Goal: Information Seeking & Learning: Learn about a topic

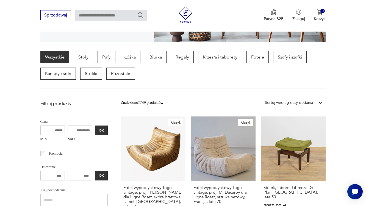
scroll to position [132, 0]
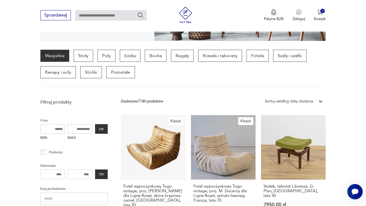
click at [226, 63] on div "Wszystkie Stoły Pufy Łóżka Biurka Regały Krzesła i taborety Fotele Szafy i szaf…" at bounding box center [182, 64] width 285 height 29
click at [226, 59] on p "Krzesła i taborety" at bounding box center [220, 56] width 44 height 12
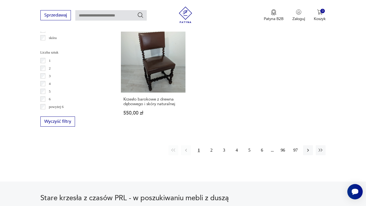
scroll to position [792, 0]
click at [212, 152] on button "2" at bounding box center [211, 150] width 10 height 10
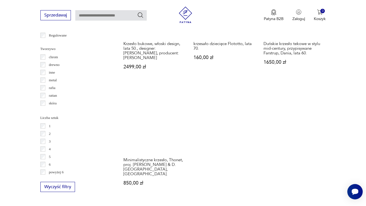
scroll to position [791, 0]
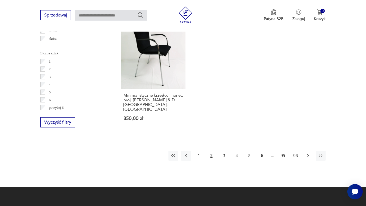
click at [311, 154] on button "button" at bounding box center [308, 156] width 10 height 10
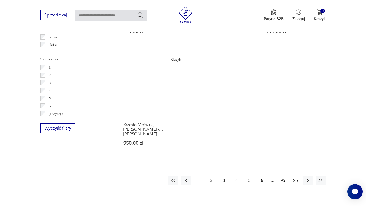
scroll to position [786, 0]
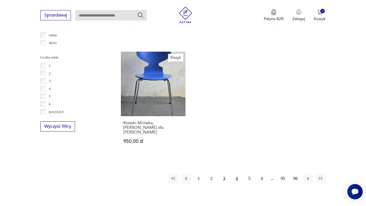
click at [237, 174] on button "4" at bounding box center [237, 179] width 10 height 10
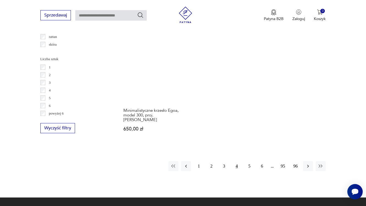
scroll to position [832, 0]
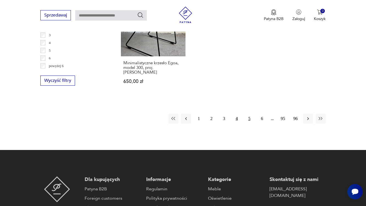
click at [246, 123] on button "5" at bounding box center [249, 119] width 10 height 10
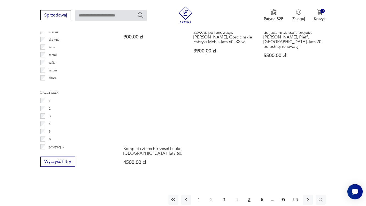
scroll to position [825, 0]
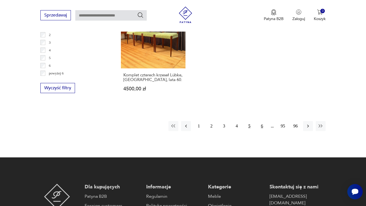
click at [263, 131] on button "6" at bounding box center [262, 126] width 10 height 10
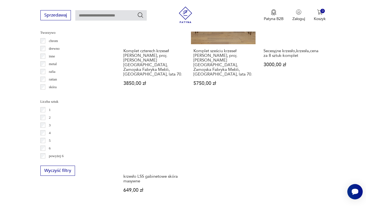
scroll to position [794, 0]
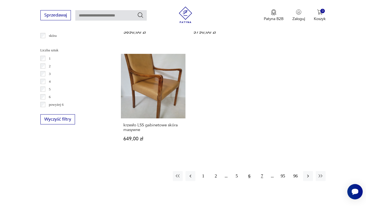
click at [263, 172] on button "7" at bounding box center [262, 176] width 10 height 10
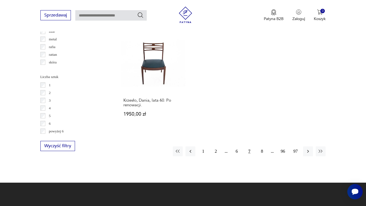
scroll to position [767, 0]
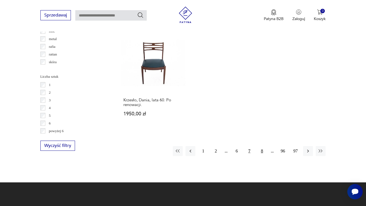
click at [263, 156] on button "8" at bounding box center [262, 151] width 10 height 10
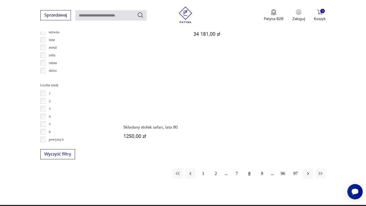
scroll to position [759, 0]
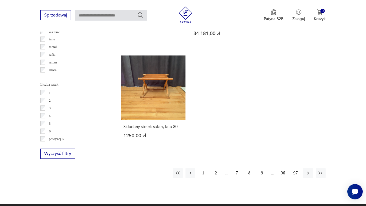
click at [264, 178] on button "9" at bounding box center [262, 173] width 10 height 10
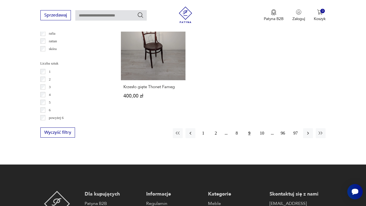
scroll to position [781, 0]
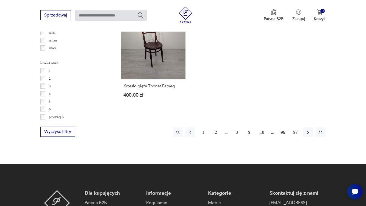
click at [261, 137] on button "10" at bounding box center [262, 132] width 10 height 10
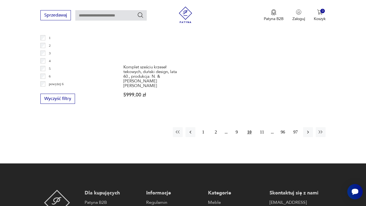
scroll to position [813, 0]
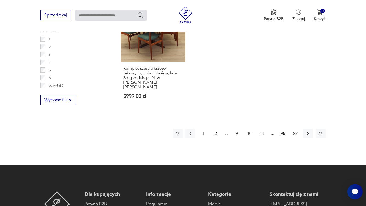
click at [262, 138] on button "11" at bounding box center [262, 134] width 10 height 10
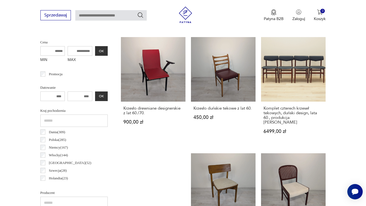
scroll to position [146, 0]
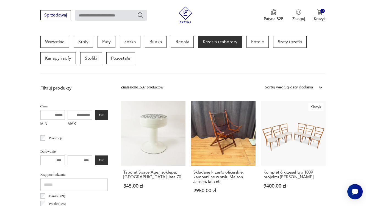
click at [108, 20] on input "text" at bounding box center [110, 15] width 71 height 10
type input "*"
type input "**********"
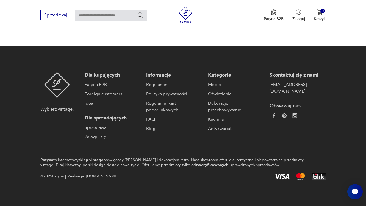
type input "**********"
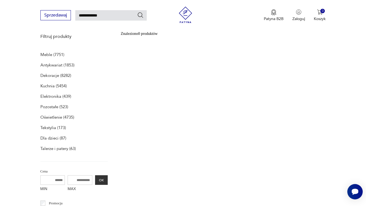
drag, startPoint x: 93, startPoint y: 15, endPoint x: 31, endPoint y: 16, distance: 61.8
click at [31, 16] on div "**********" at bounding box center [183, 16] width 366 height 32
type input "*****"
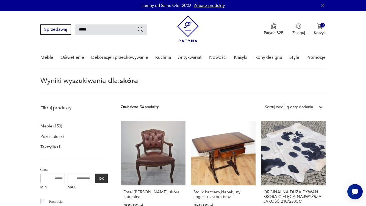
click at [194, 33] on img at bounding box center [187, 29] width 21 height 27
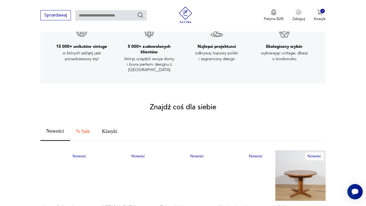
scroll to position [322, 0]
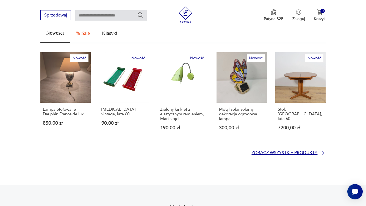
click at [295, 151] on p "Zobacz wszystkie produkty" at bounding box center [284, 153] width 66 height 4
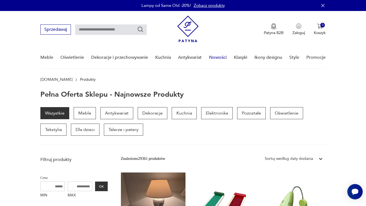
click at [218, 57] on link "Nowości" at bounding box center [218, 57] width 18 height 21
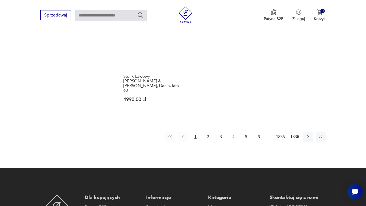
scroll to position [728, 0]
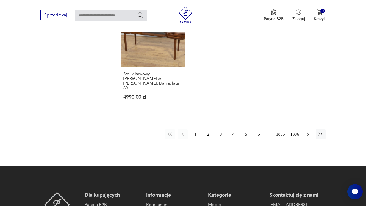
click at [306, 136] on icon "button" at bounding box center [307, 134] width 5 height 5
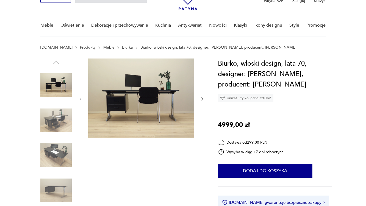
click at [60, 116] on img at bounding box center [55, 120] width 31 height 31
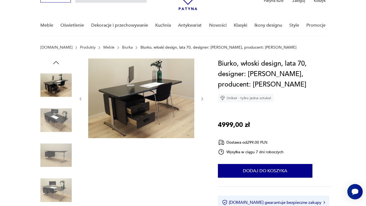
click at [58, 129] on img at bounding box center [55, 120] width 31 height 31
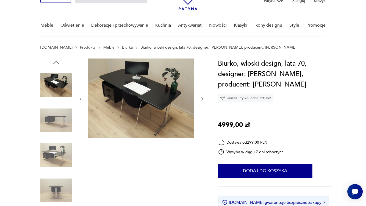
click at [59, 146] on img at bounding box center [55, 155] width 31 height 31
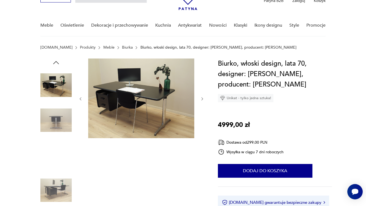
click at [50, 86] on img at bounding box center [55, 84] width 31 height 31
click at [51, 86] on img at bounding box center [55, 84] width 31 height 31
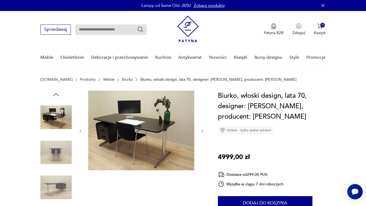
click at [57, 146] on img at bounding box center [55, 152] width 31 height 31
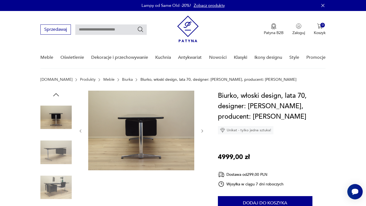
click at [58, 189] on img at bounding box center [55, 187] width 31 height 31
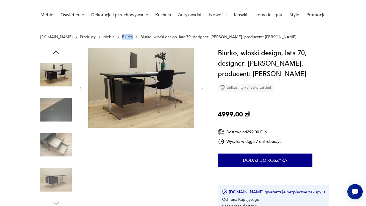
scroll to position [42, 0]
click at [64, 141] on img at bounding box center [55, 144] width 31 height 31
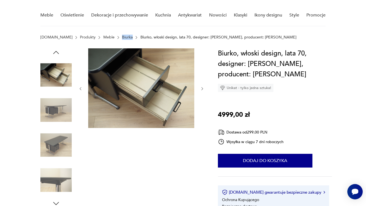
click at [65, 176] on img at bounding box center [55, 180] width 31 height 31
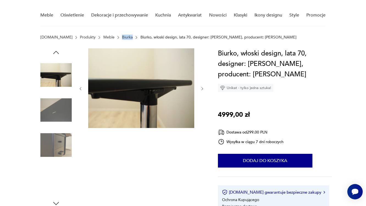
click at [57, 136] on img at bounding box center [55, 144] width 31 height 31
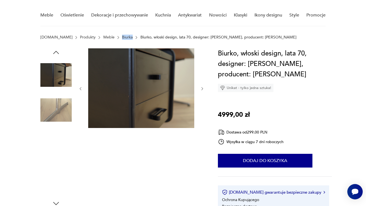
click at [57, 145] on img at bounding box center [55, 144] width 31 height 31
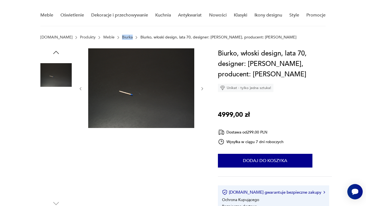
click at [58, 114] on img at bounding box center [55, 109] width 31 height 31
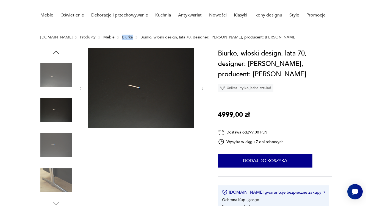
click at [57, 178] on img at bounding box center [55, 180] width 31 height 31
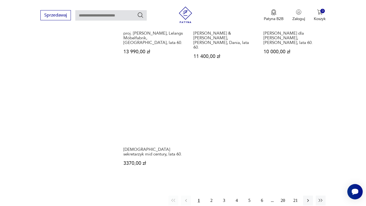
scroll to position [828, 0]
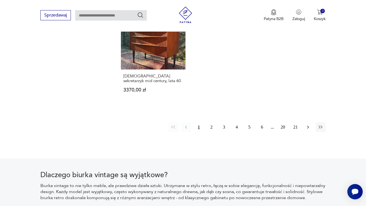
click at [310, 130] on icon "button" at bounding box center [307, 126] width 5 height 5
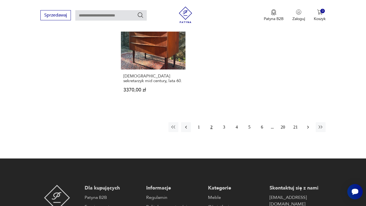
scroll to position [146, 0]
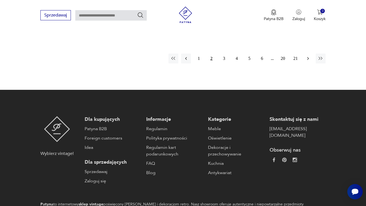
click at [310, 63] on button "button" at bounding box center [308, 59] width 10 height 10
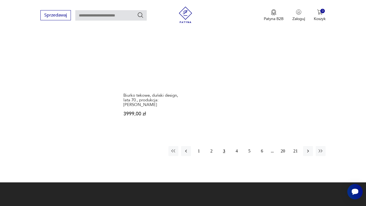
scroll to position [782, 0]
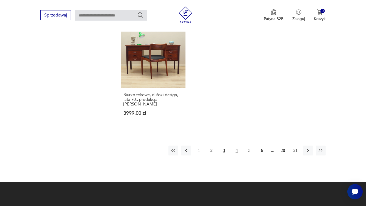
click at [235, 155] on button "4" at bounding box center [237, 151] width 10 height 10
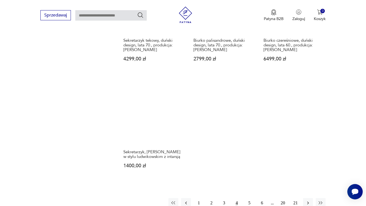
scroll to position [828, 0]
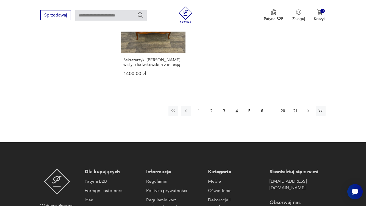
click at [307, 114] on icon "button" at bounding box center [307, 110] width 5 height 5
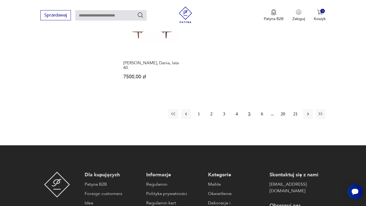
scroll to position [833, 0]
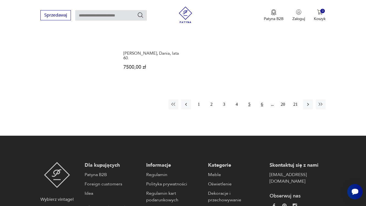
click at [260, 109] on button "6" at bounding box center [262, 104] width 10 height 10
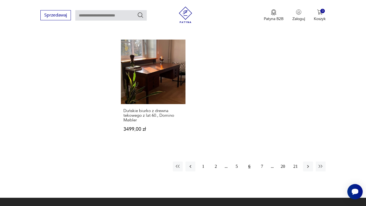
scroll to position [767, 0]
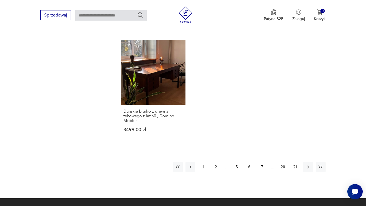
click at [262, 172] on button "7" at bounding box center [262, 167] width 10 height 10
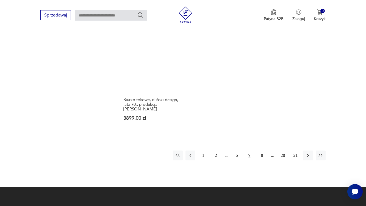
scroll to position [802, 0]
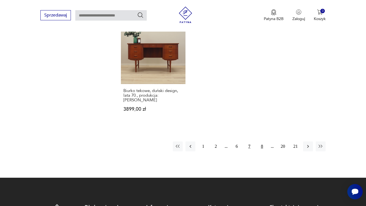
click at [261, 151] on button "8" at bounding box center [262, 146] width 10 height 10
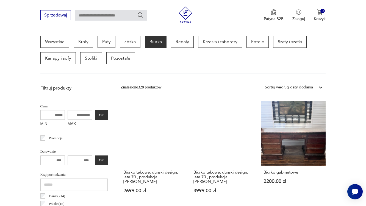
scroll to position [56, 0]
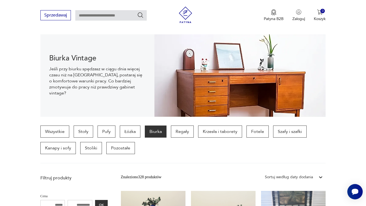
click at [191, 18] on img at bounding box center [185, 15] width 16 height 16
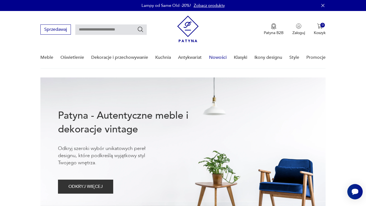
click at [220, 56] on link "Nowości" at bounding box center [218, 57] width 18 height 21
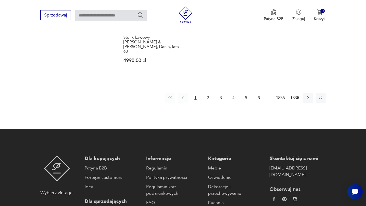
scroll to position [753, 0]
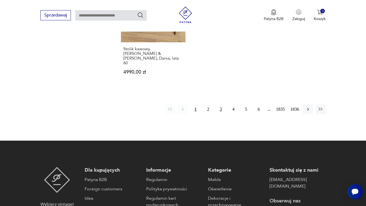
click at [220, 111] on button "3" at bounding box center [221, 109] width 10 height 10
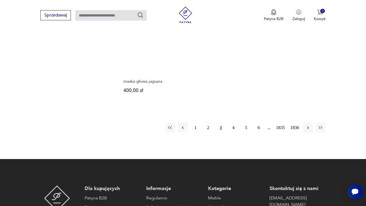
scroll to position [697, 0]
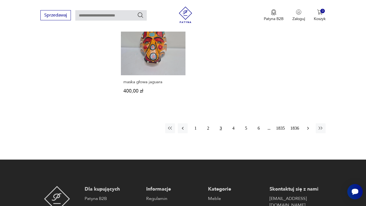
click at [310, 131] on icon "button" at bounding box center [307, 128] width 5 height 5
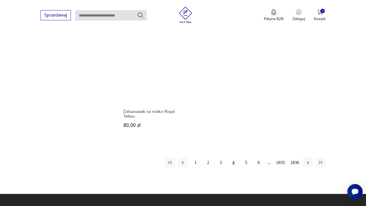
scroll to position [683, 0]
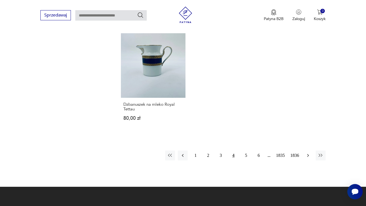
click at [309, 158] on icon "button" at bounding box center [307, 155] width 5 height 5
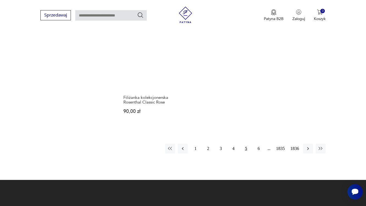
scroll to position [696, 0]
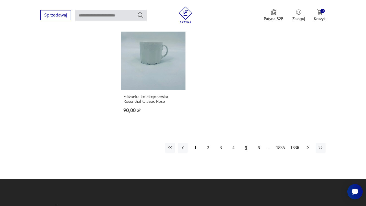
click at [308, 149] on icon "button" at bounding box center [308, 147] width 2 height 3
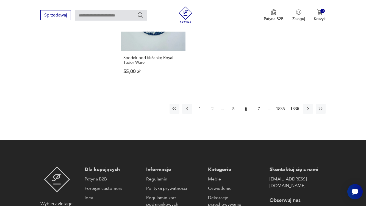
scroll to position [730, 0]
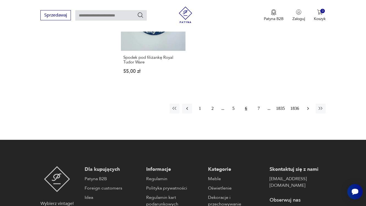
click at [307, 111] on icon "button" at bounding box center [307, 108] width 5 height 5
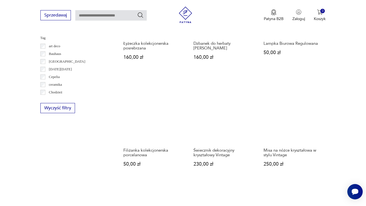
scroll to position [4, 0]
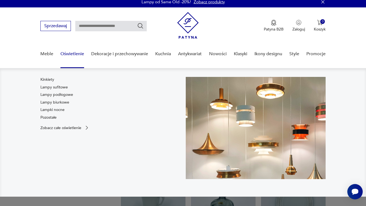
click at [82, 55] on link "Oświetlenie" at bounding box center [72, 53] width 24 height 21
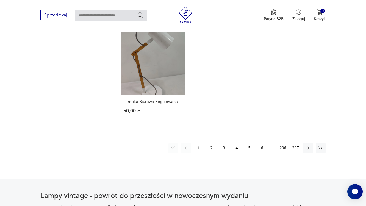
scroll to position [762, 0]
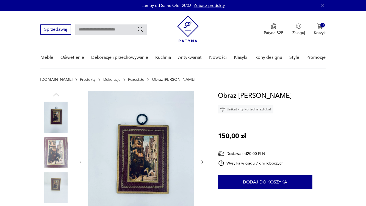
click at [156, 140] on img at bounding box center [141, 161] width 106 height 141
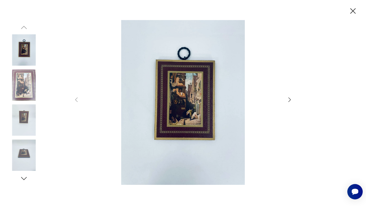
click at [290, 94] on div at bounding box center [183, 103] width 220 height 166
click at [288, 98] on icon "button" at bounding box center [289, 99] width 7 height 7
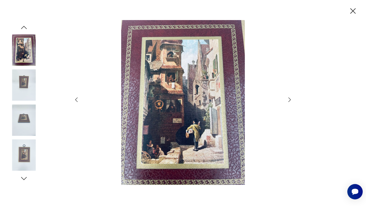
click at [289, 99] on icon "button" at bounding box center [289, 99] width 7 height 7
